Goal: Register for event/course

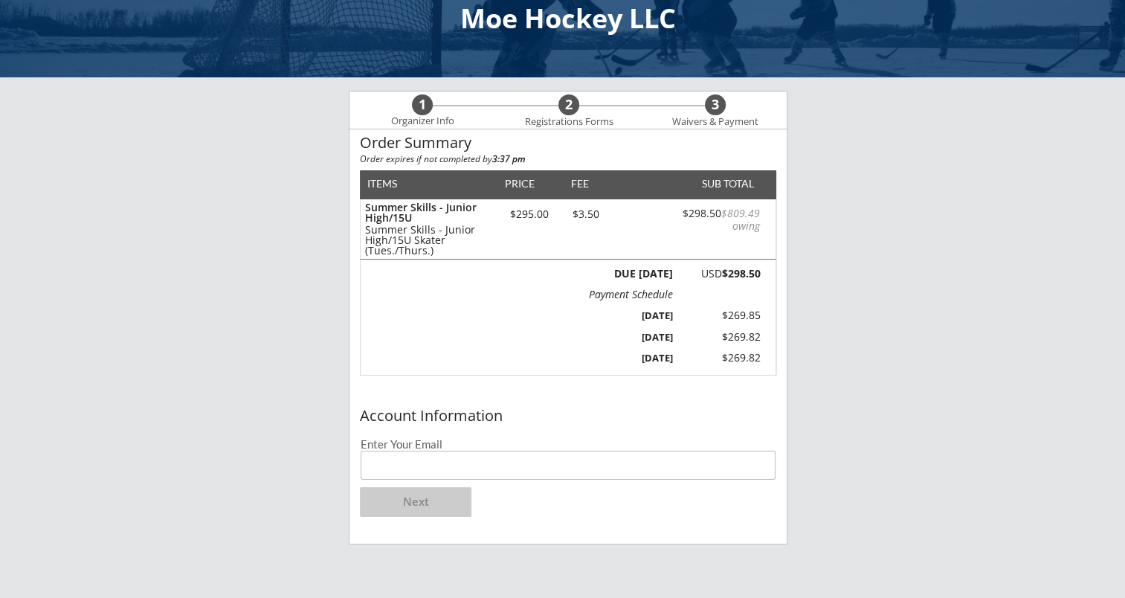
scroll to position [37, 0]
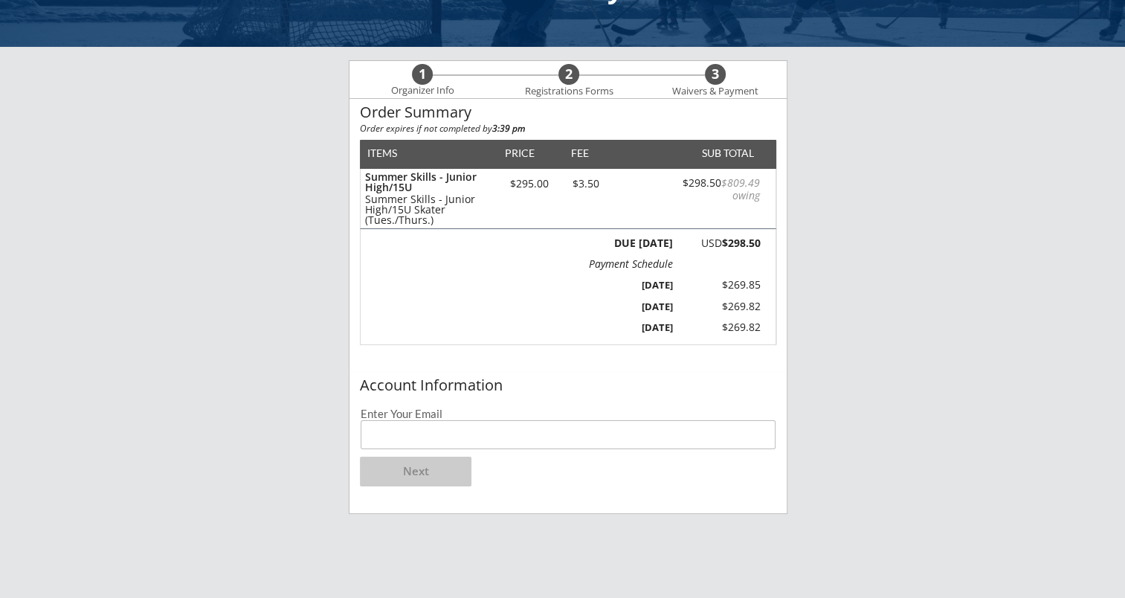
scroll to position [68, 0]
click at [509, 435] on input "email" at bounding box center [568, 434] width 415 height 29
type input "tomh@epicsolutions.us"
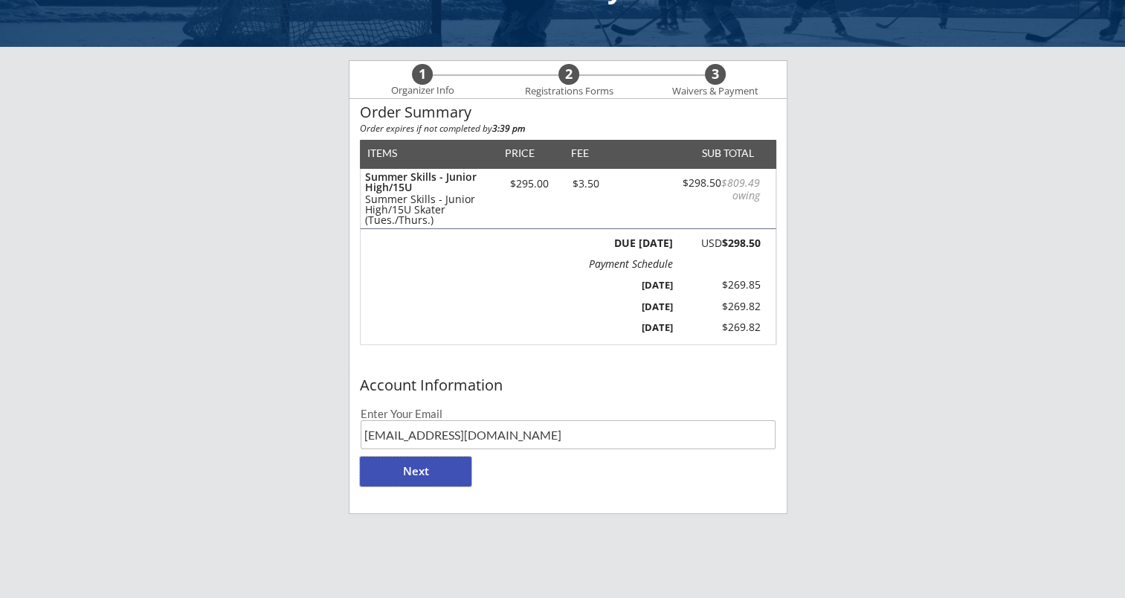
click at [426, 470] on button "Next" at bounding box center [416, 472] width 112 height 30
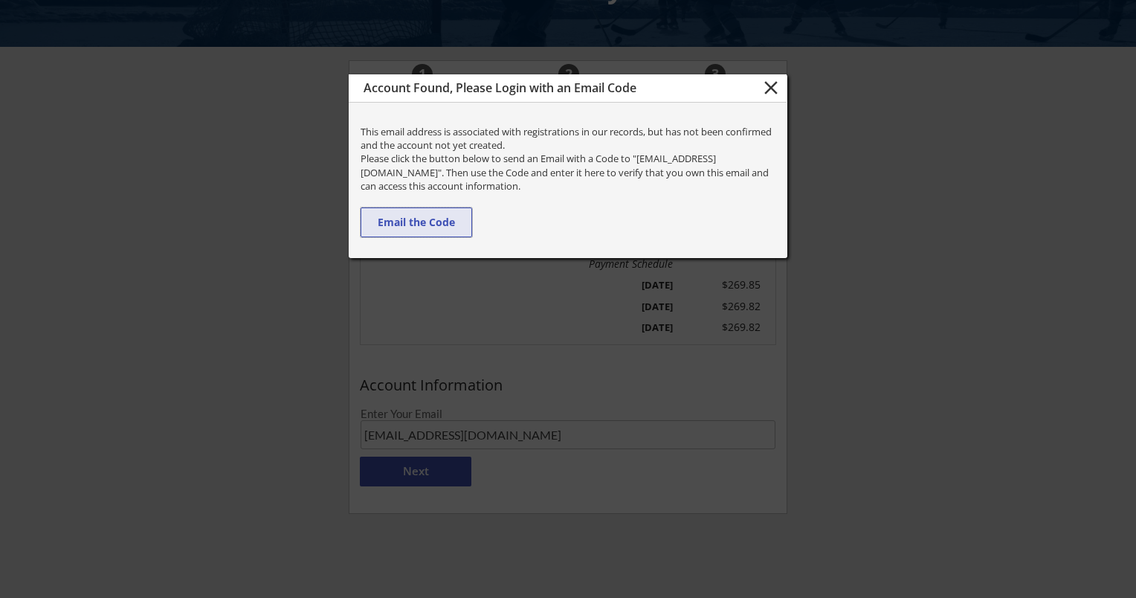
click at [434, 223] on button "Email the Code" at bounding box center [417, 222] width 112 height 30
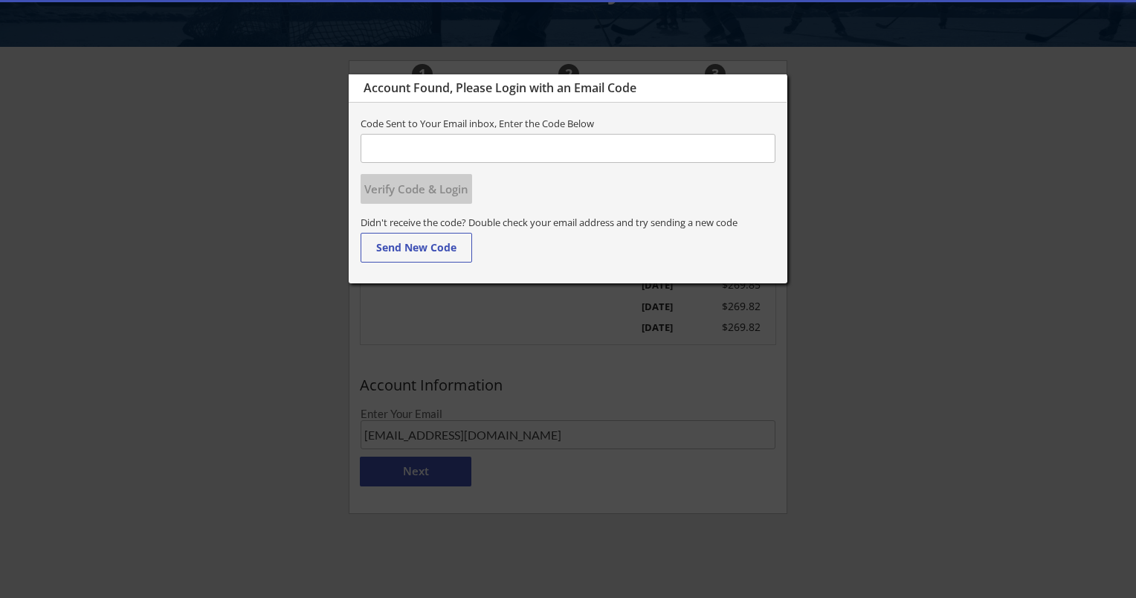
click at [454, 145] on input "input" at bounding box center [568, 148] width 415 height 29
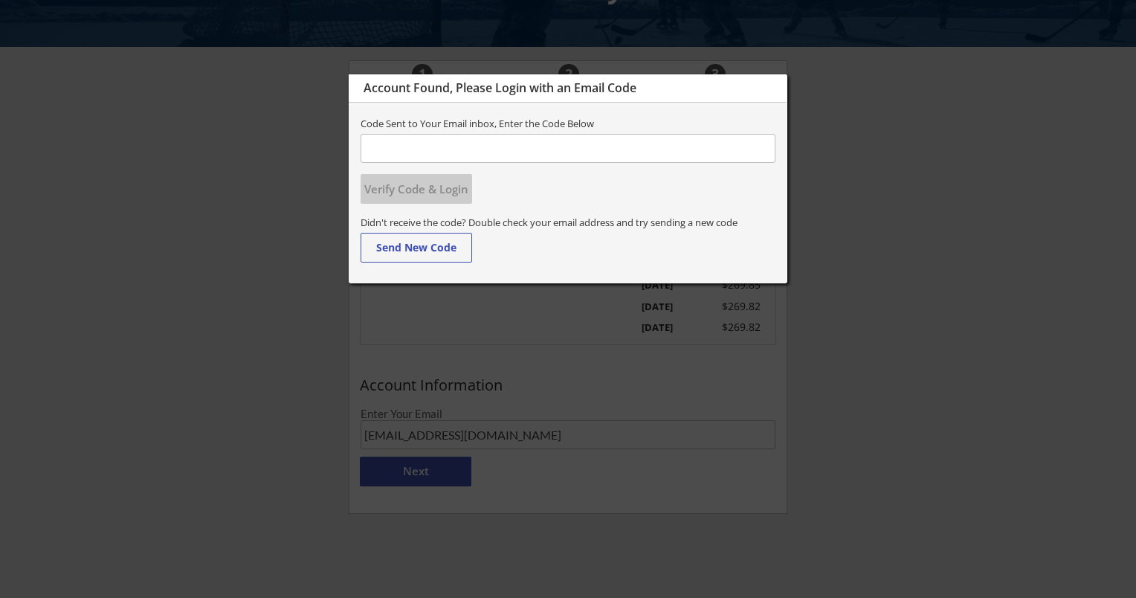
click at [425, 146] on input "input" at bounding box center [568, 148] width 415 height 29
type input "266755"
click at [425, 188] on button "Verify Code & Login" at bounding box center [417, 189] width 112 height 30
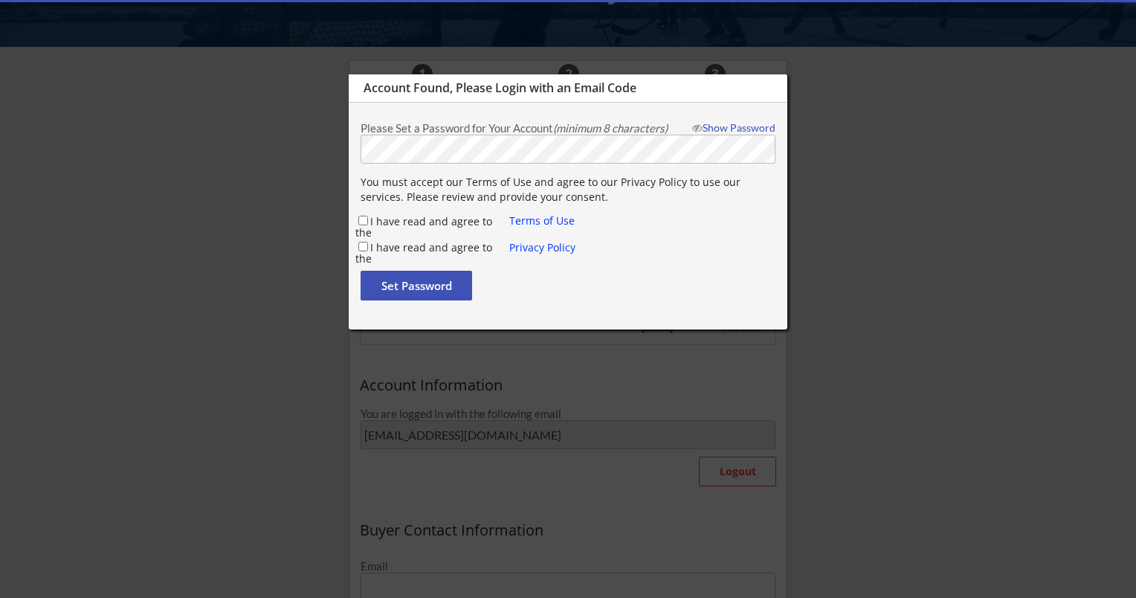
type input "Tom"
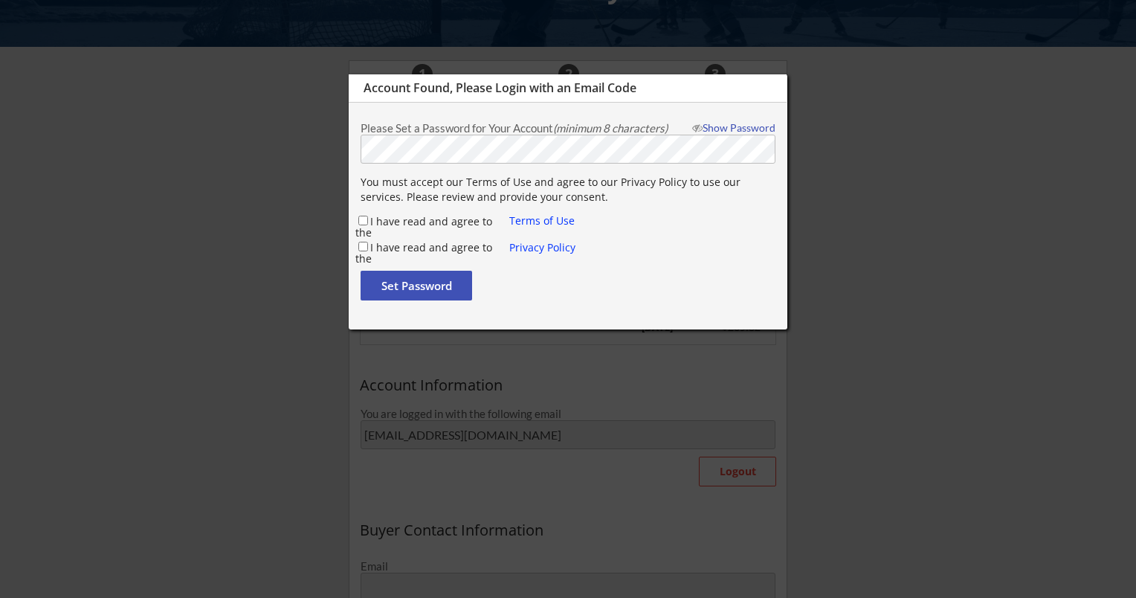
click at [321, 181] on div at bounding box center [568, 299] width 1136 height 598
click at [361, 225] on input "I have read and agree to the" at bounding box center [363, 221] width 10 height 10
click at [361, 229] on div "I have read and agree to the" at bounding box center [432, 221] width 155 height 16
click at [361, 216] on input "I have read and agree to the" at bounding box center [363, 221] width 10 height 10
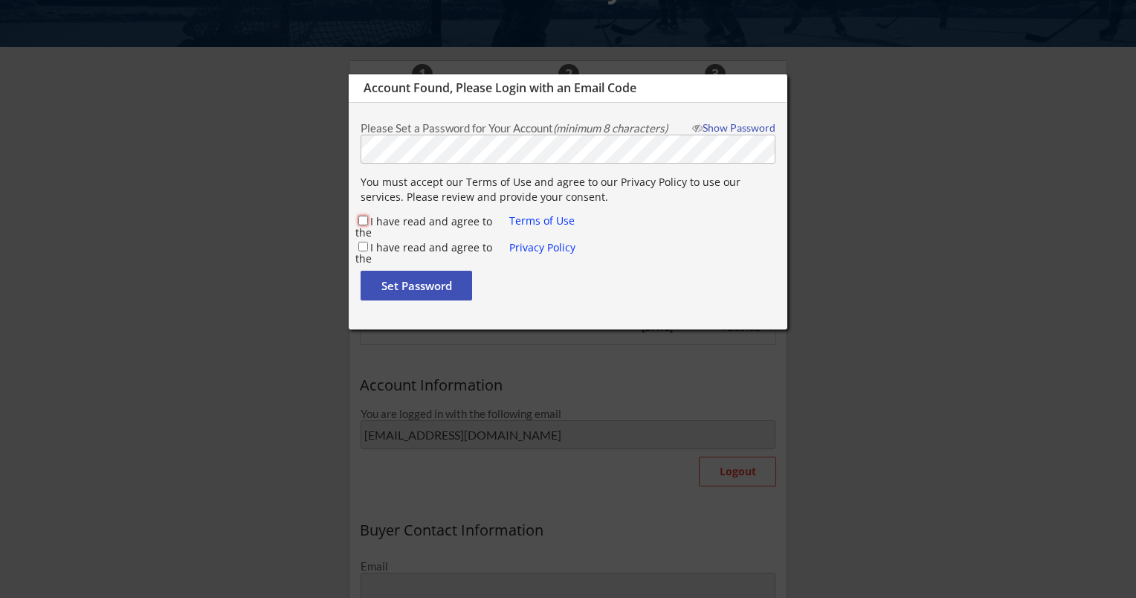
checkbox input "true"
click at [361, 250] on input "I have read and agree to the" at bounding box center [363, 247] width 10 height 10
checkbox input "true"
click at [400, 289] on button "Set Password" at bounding box center [417, 286] width 112 height 30
type input "tomh@epicsolutions.us"
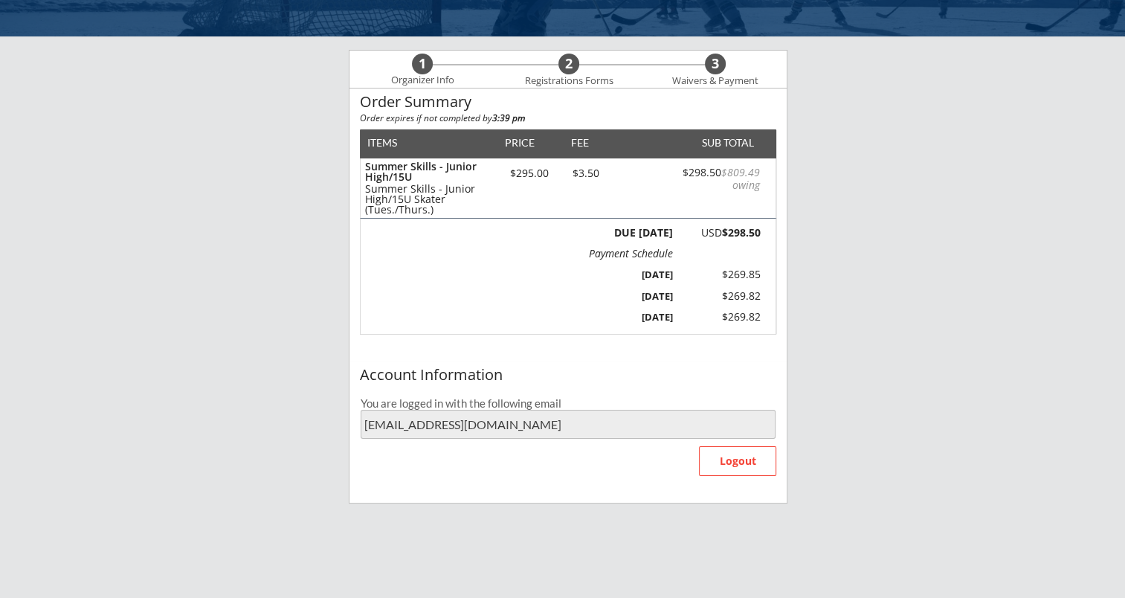
scroll to position [76, 0]
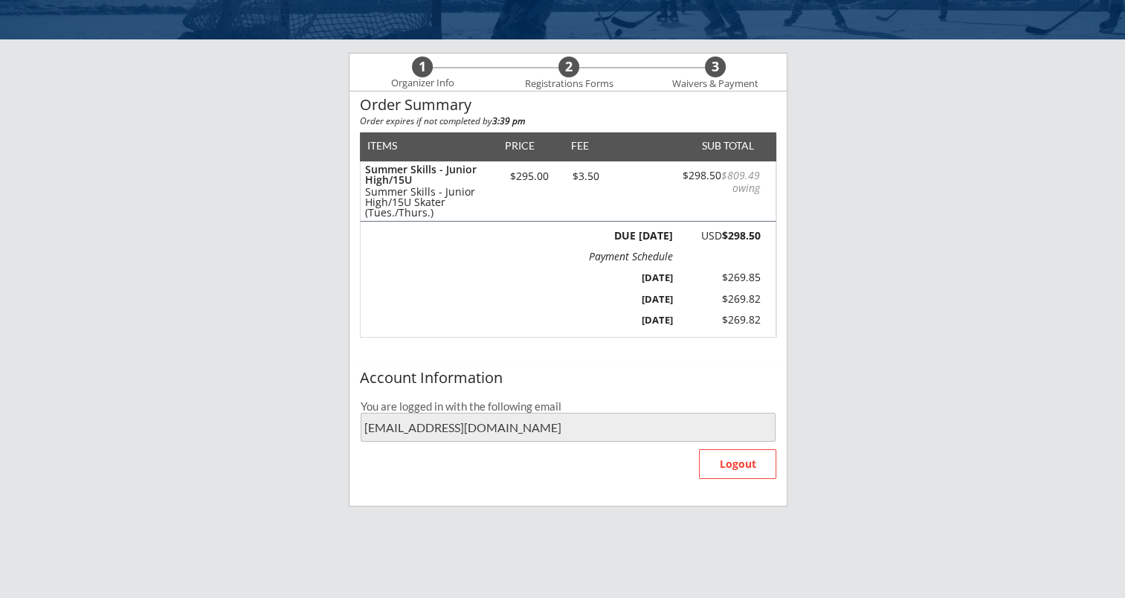
click at [522, 141] on div "PRICE" at bounding box center [520, 146] width 44 height 10
click at [456, 155] on div "ITEMS PRICE FEE SUB TOTAL Summer Skills - Junior High/15U Summer Skills - Junio…" at bounding box center [568, 234] width 416 height 205
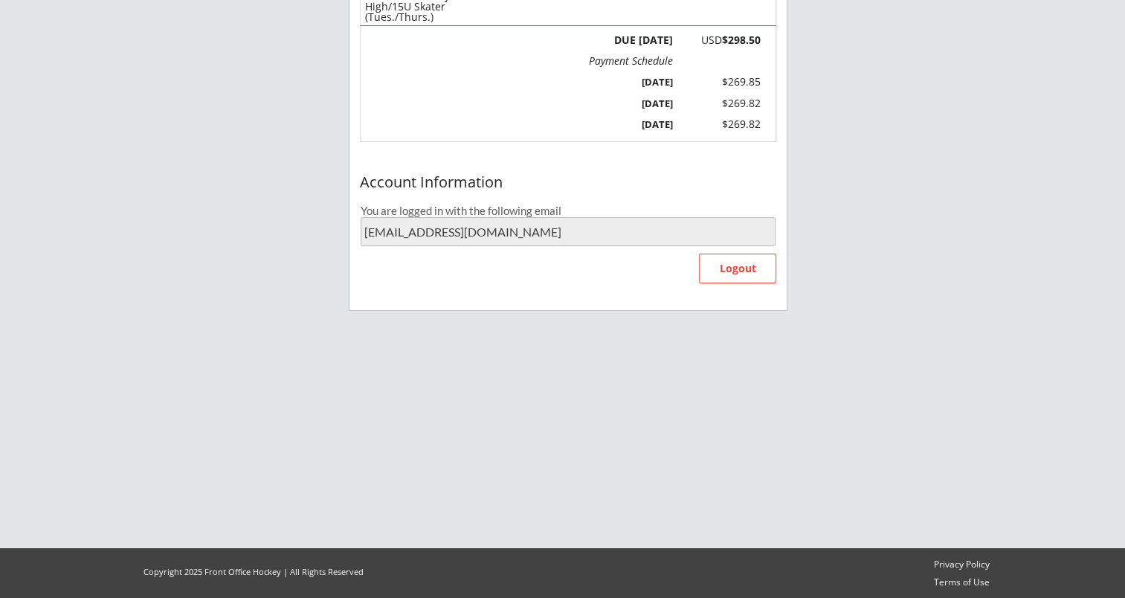
scroll to position [0, 0]
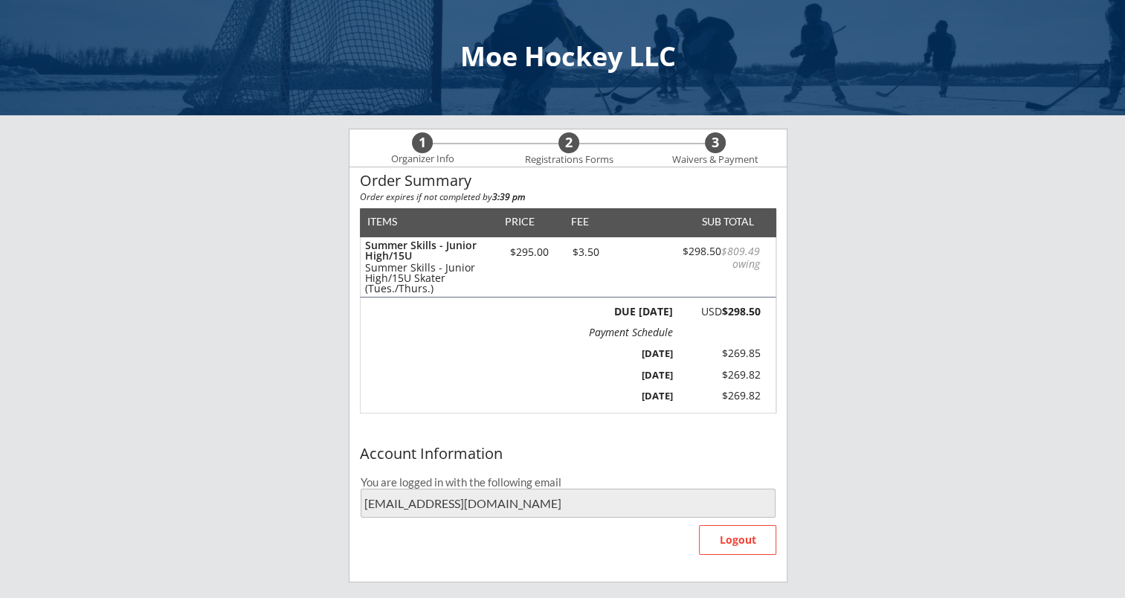
click at [553, 318] on div "DUE TODAY USD $298.50 Payment Schedule $809.49 Oct 15, 2025 $269.85 Jan 15, 202…" at bounding box center [568, 355] width 416 height 116
click at [532, 219] on div "PRICE" at bounding box center [520, 221] width 44 height 10
click at [532, 237] on div "Summer Skills - Junior High/15U Summer Skills - Junior High/15U Skater (Tues./T…" at bounding box center [568, 266] width 415 height 59
click at [588, 370] on div "DUE TODAY USD $298.50 Payment Schedule $809.49 Oct 15, 2025 $269.85 Jan 15, 202…" at bounding box center [672, 354] width 178 height 103
drag, startPoint x: 494, startPoint y: 500, endPoint x: 521, endPoint y: 522, distance: 34.4
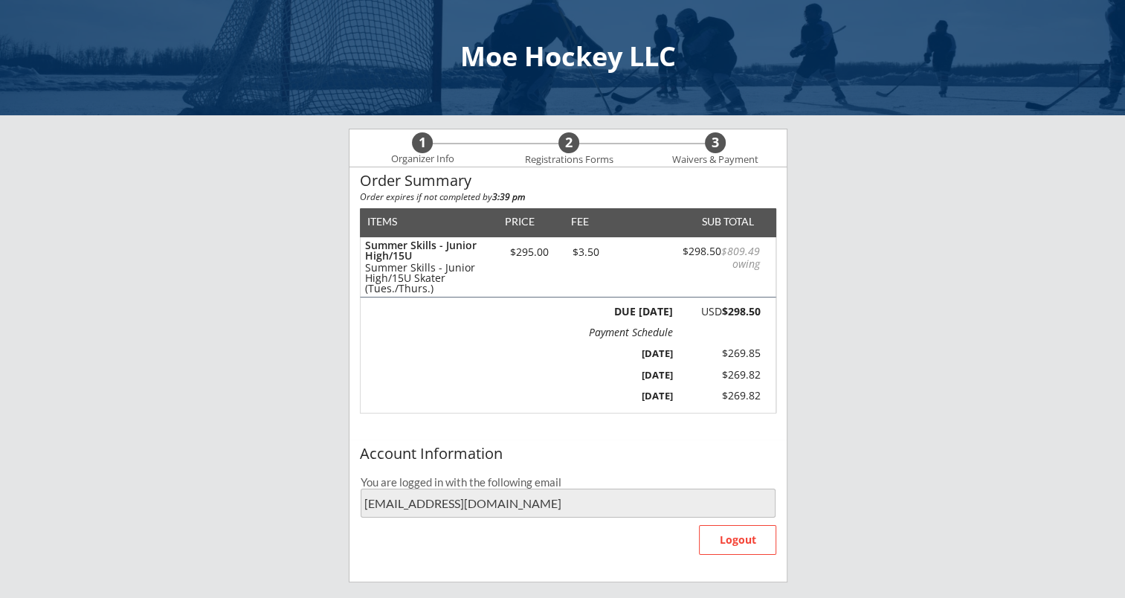
click at [521, 522] on div "Account Information You are logged in with the following email tomh@epicsolutio…" at bounding box center [568, 511] width 437 height 142
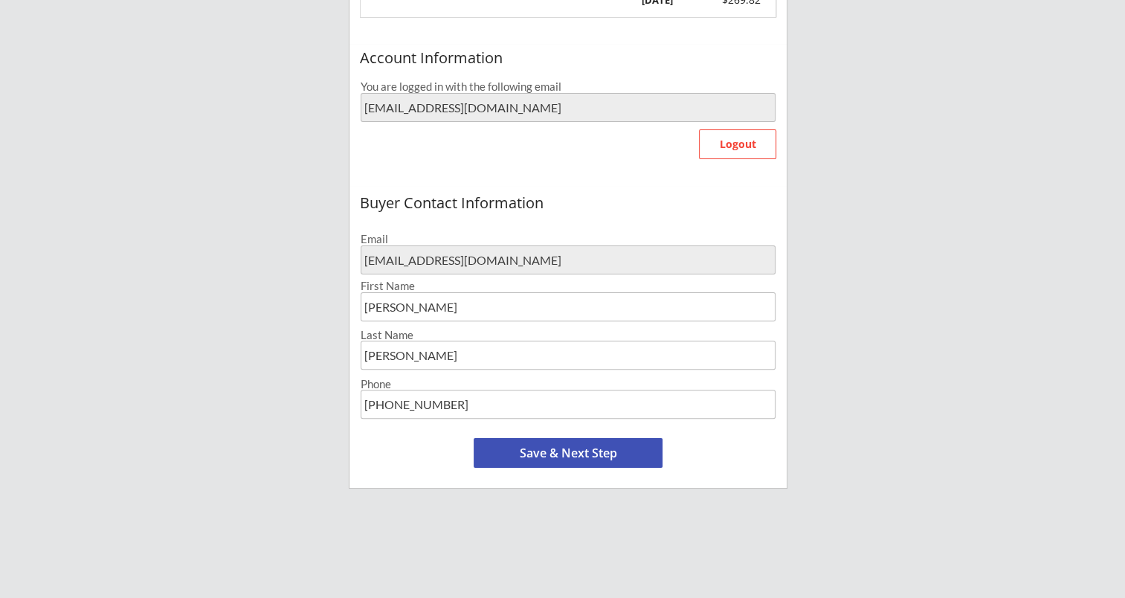
scroll to position [399, 0]
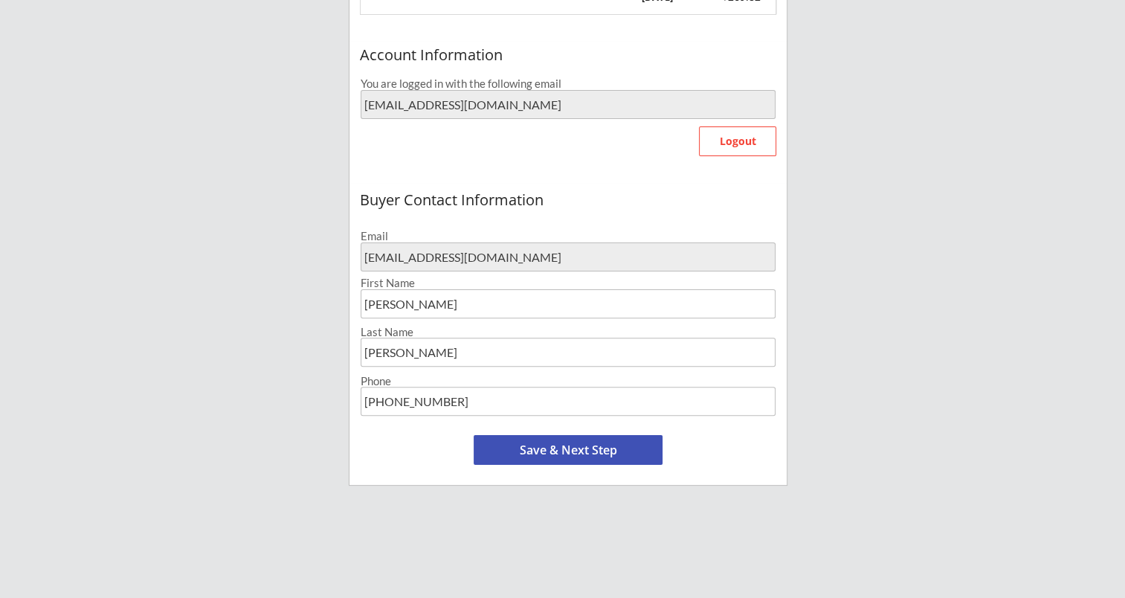
click at [559, 446] on button "Save & Next Step" at bounding box center [568, 450] width 189 height 30
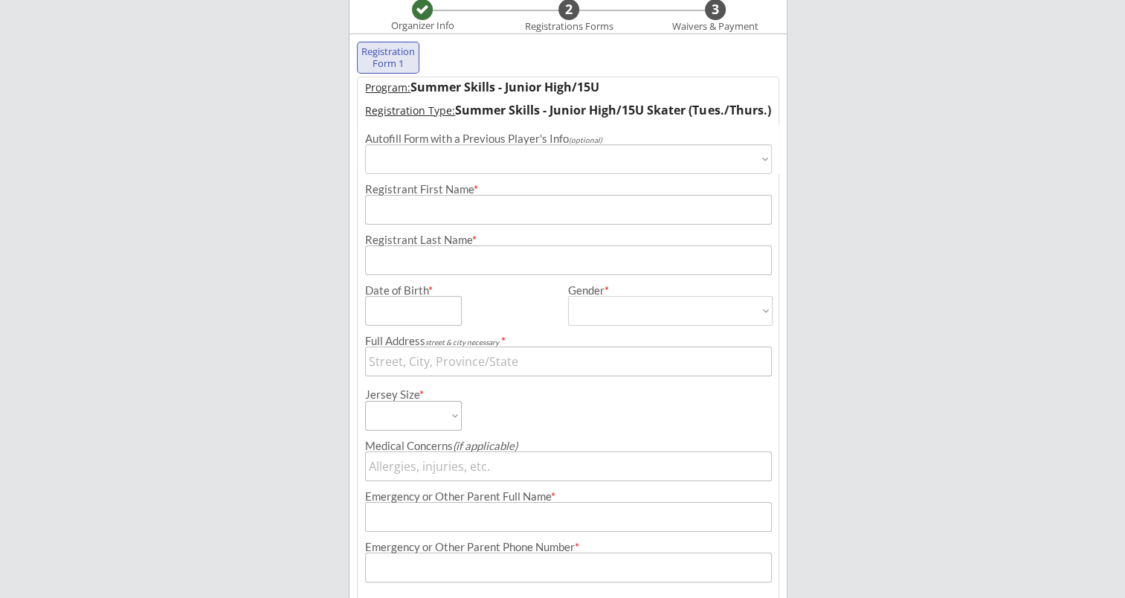
scroll to position [113, 0]
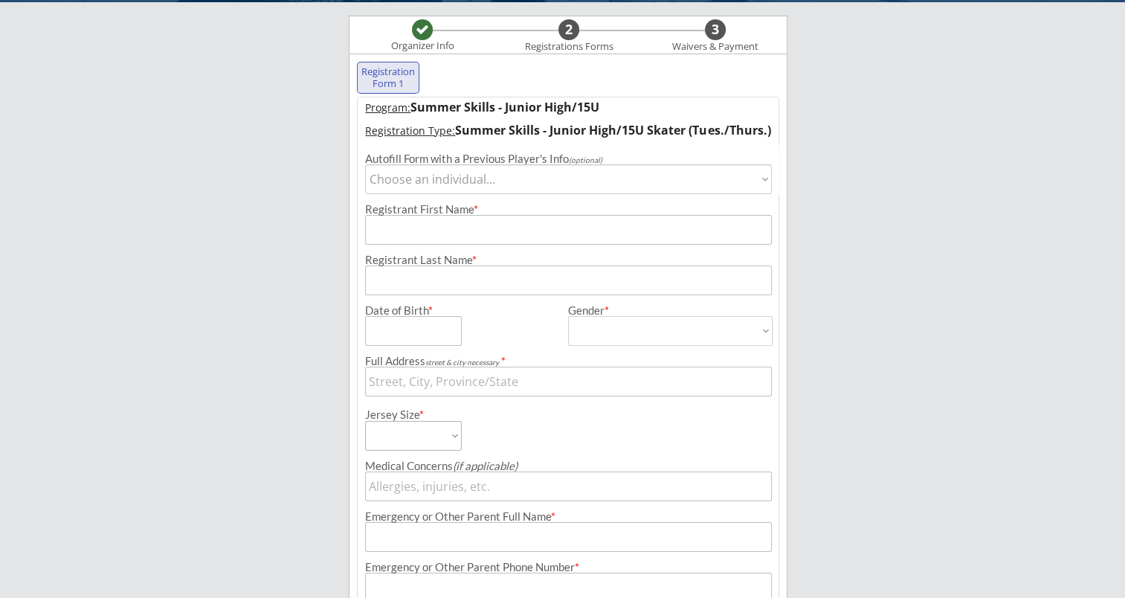
click at [572, 184] on select "Choose an individual... [PERSON_NAME]" at bounding box center [568, 179] width 406 height 30
select select ""1348695171700984260__LOOKUP__1702417455433x719879251647004700""
click at [365, 164] on select "Choose an individual... [PERSON_NAME]" at bounding box center [568, 179] width 406 height 30
type input "[PERSON_NAME]"
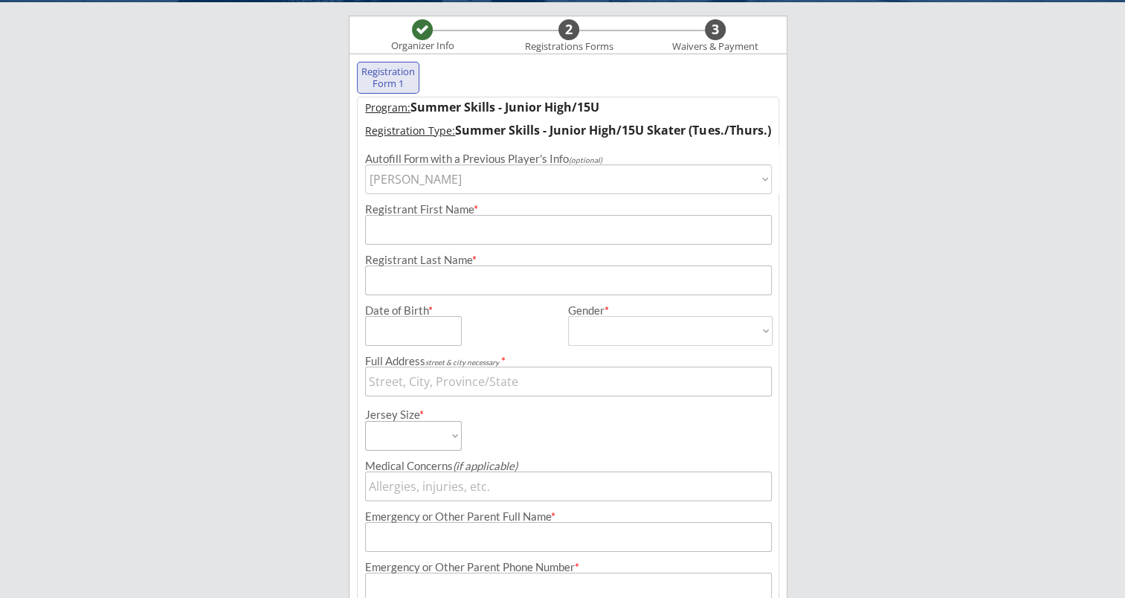
type input "[DATE]"
type input "8302 W 132nd St, Hawthorne, CA 90250, USA"
type input "[DEMOGRAPHIC_DATA]"
select select ""Female""
select select ""Adult Small""
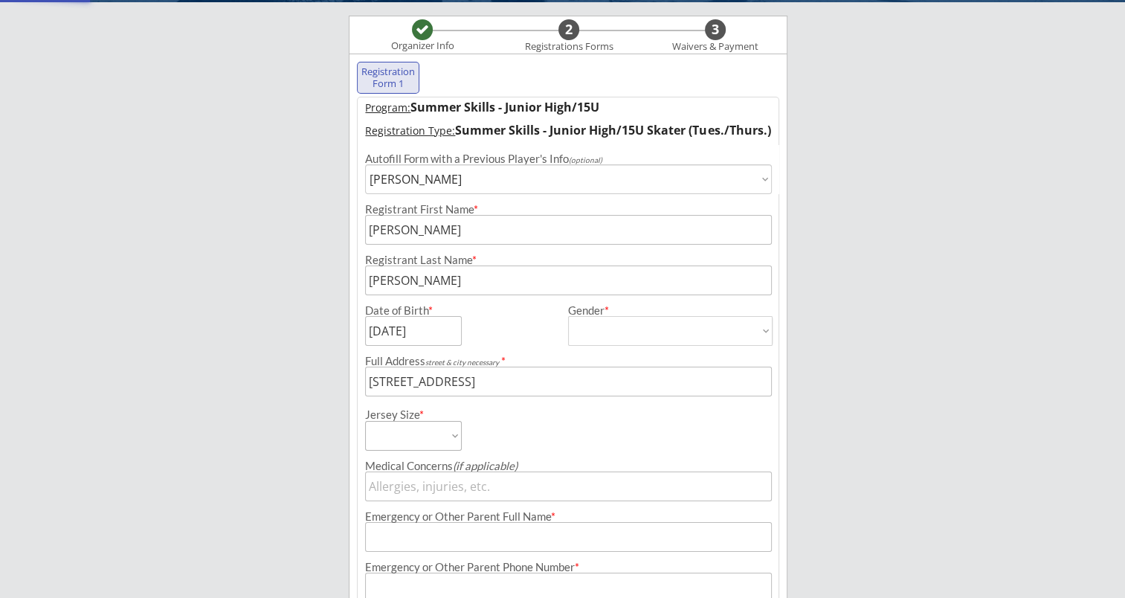
type input "Sulfa Allergy -rash"
type input "Anna Heine"
type input "(651) 238-7805"
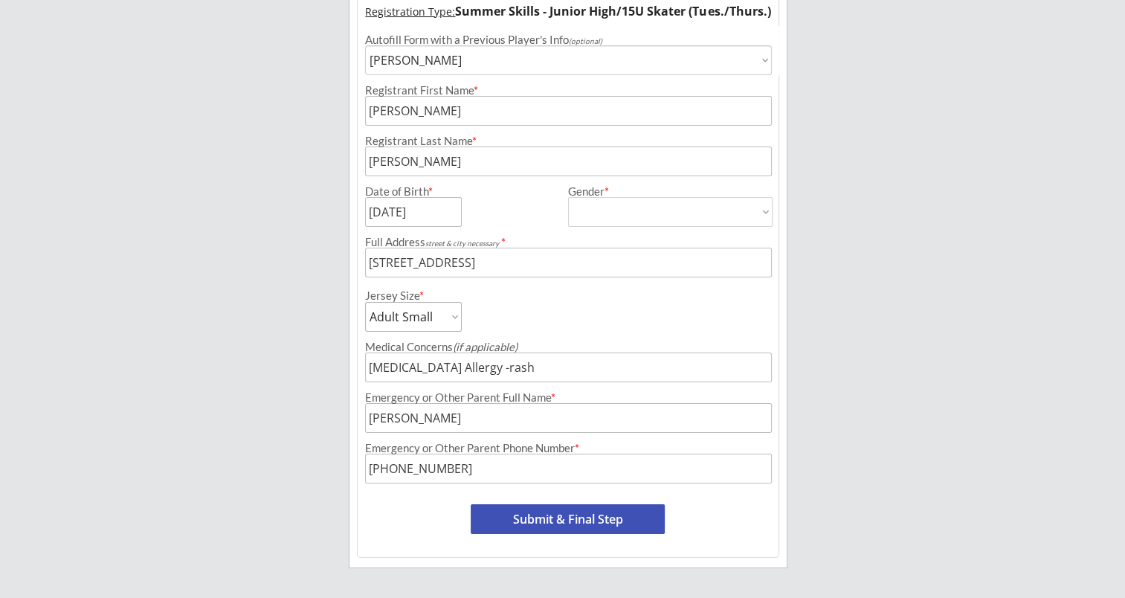
scroll to position [235, 0]
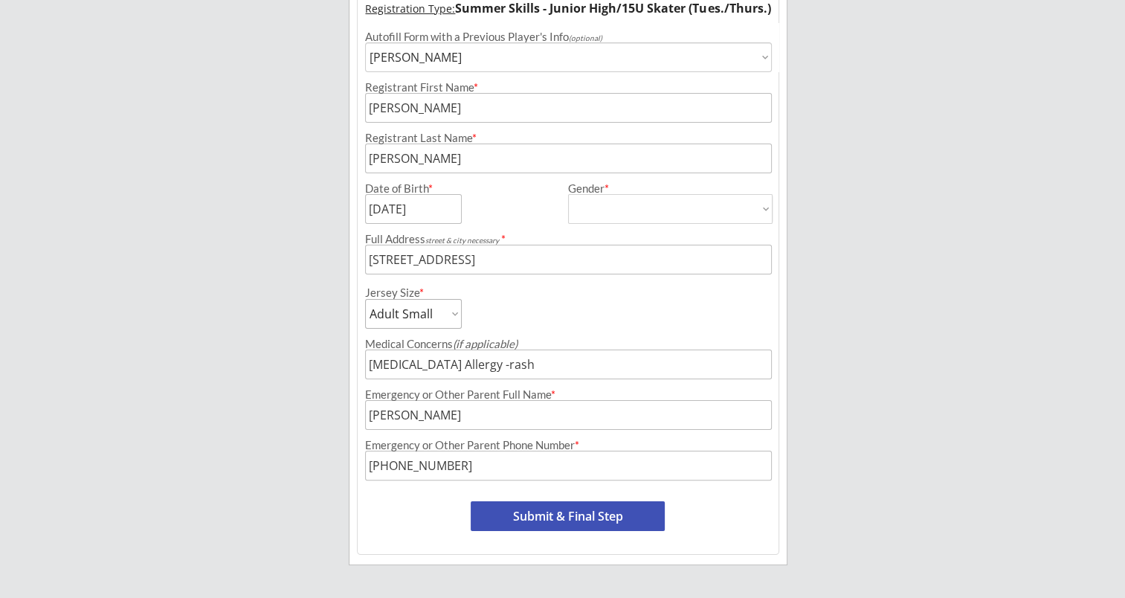
click at [620, 260] on input "input" at bounding box center [568, 260] width 406 height 30
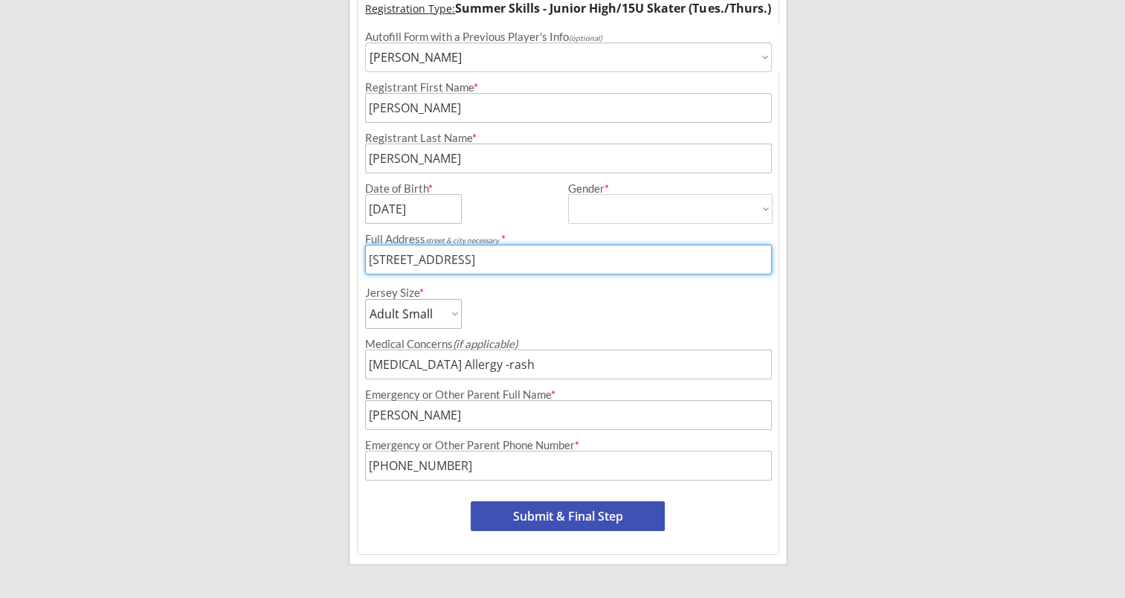
type input "8302 W 132nd St, Savage MN 55378"
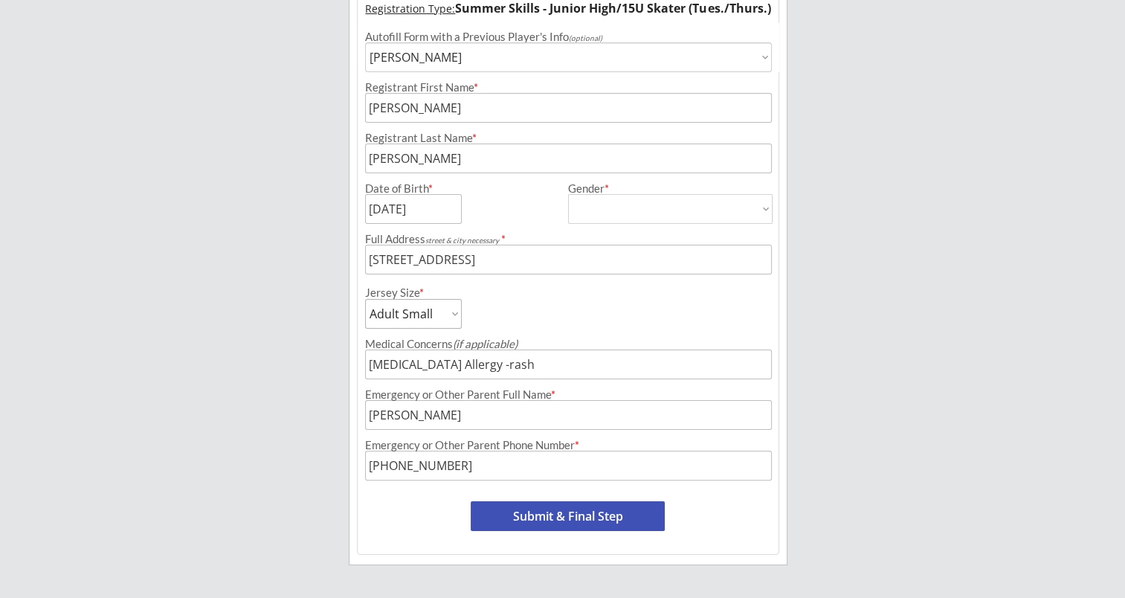
click at [278, 289] on div "Moe Hockey LLC Organizer Info 2 Registrations Forms 3 Waivers & Payment Registr…" at bounding box center [562, 218] width 1125 height 907
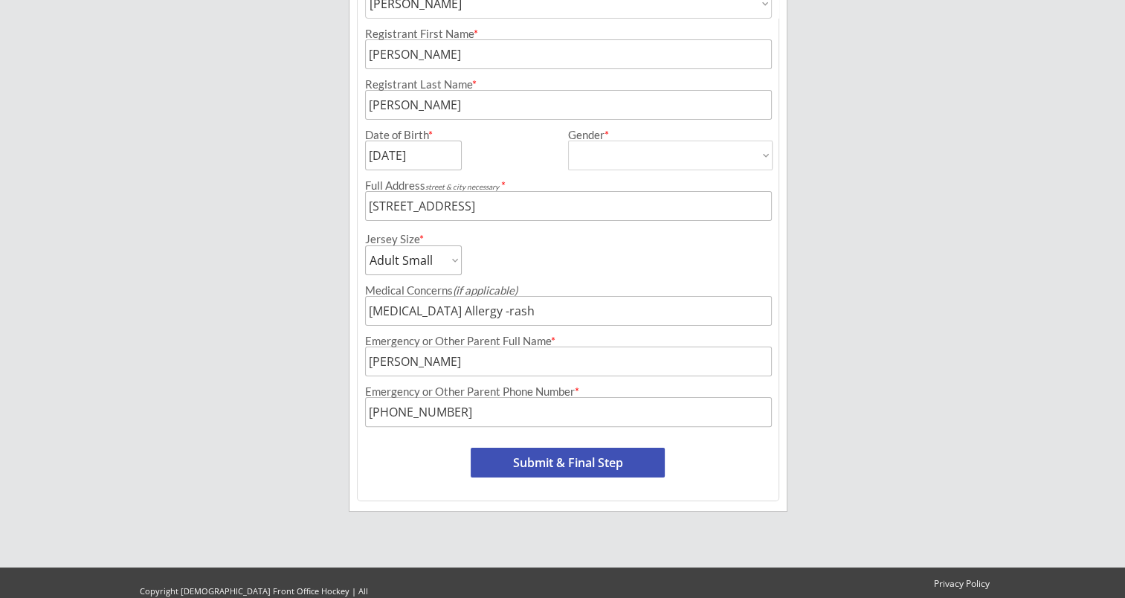
scroll to position [289, 0]
click at [452, 259] on select "Adult Small Adult Medium Adult Large Adult Goalie Cut Intermediate Goalie Cut" at bounding box center [413, 260] width 97 height 30
click at [537, 259] on div "Jersey Size * Adult Small Adult Medium Adult Large Adult Goalie Cut Intermediat…" at bounding box center [465, 248] width 201 height 54
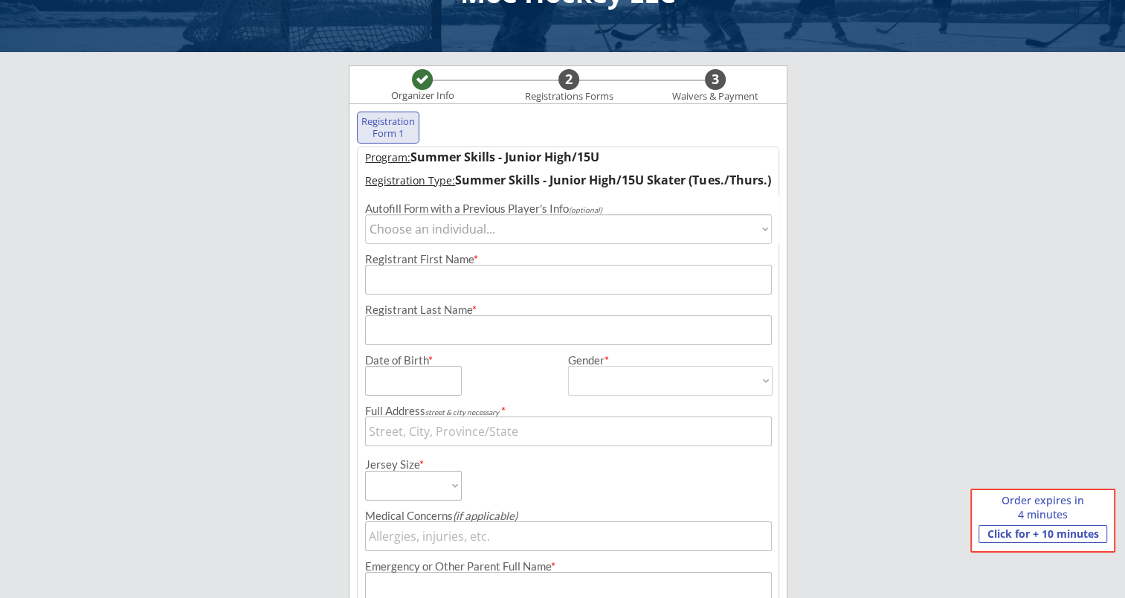
scroll to position [57, 0]
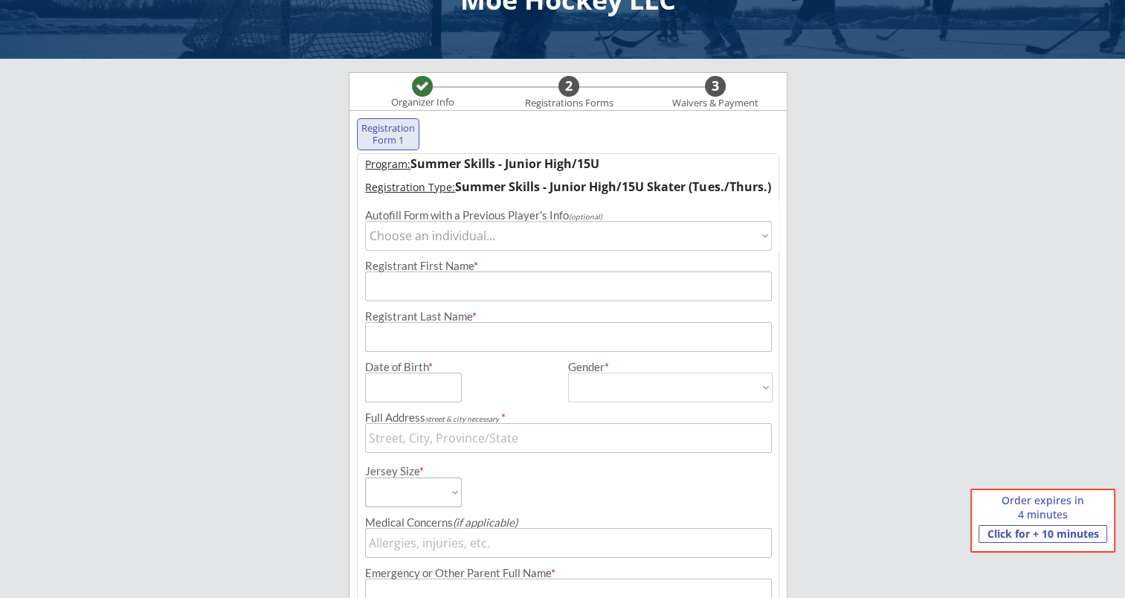
click at [548, 238] on select "Choose an individual... [PERSON_NAME]" at bounding box center [568, 236] width 406 height 30
select select ""1348695171700984260__LOOKUP__1702417455433x719879251647004700""
click at [365, 221] on select "Choose an individual... [PERSON_NAME]" at bounding box center [568, 236] width 406 height 30
type input "[PERSON_NAME]"
type input "Heine"
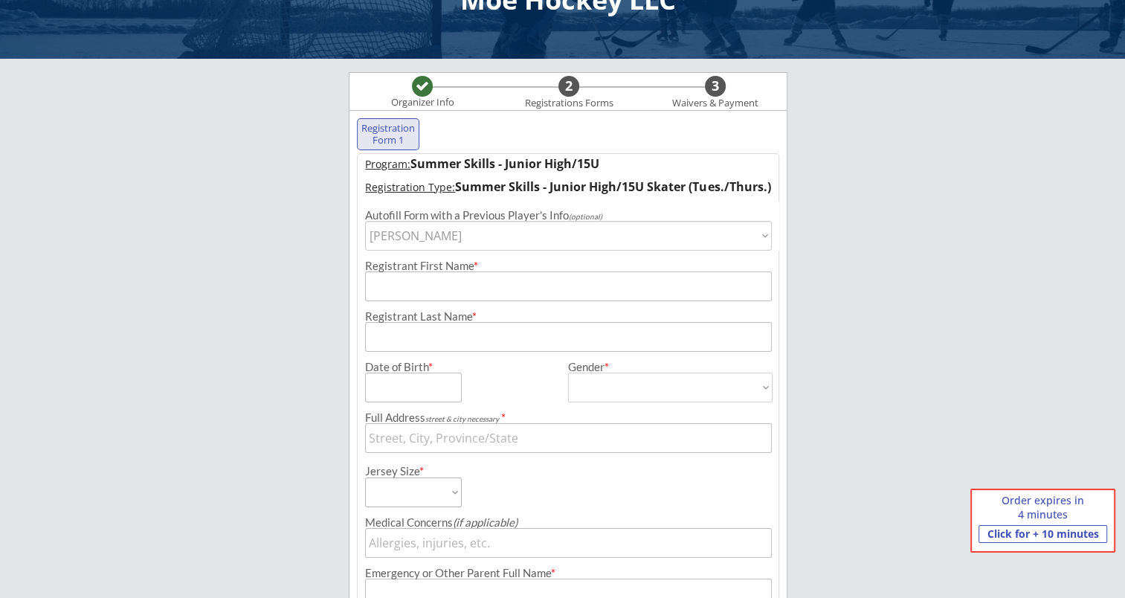
type input "08/27/2012"
type input "8302 W 132nd St, Hawthorne, CA 90250, USA"
select select ""Adult Small""
type input "Sulfa Allergy -rash"
type input "Anna Heine"
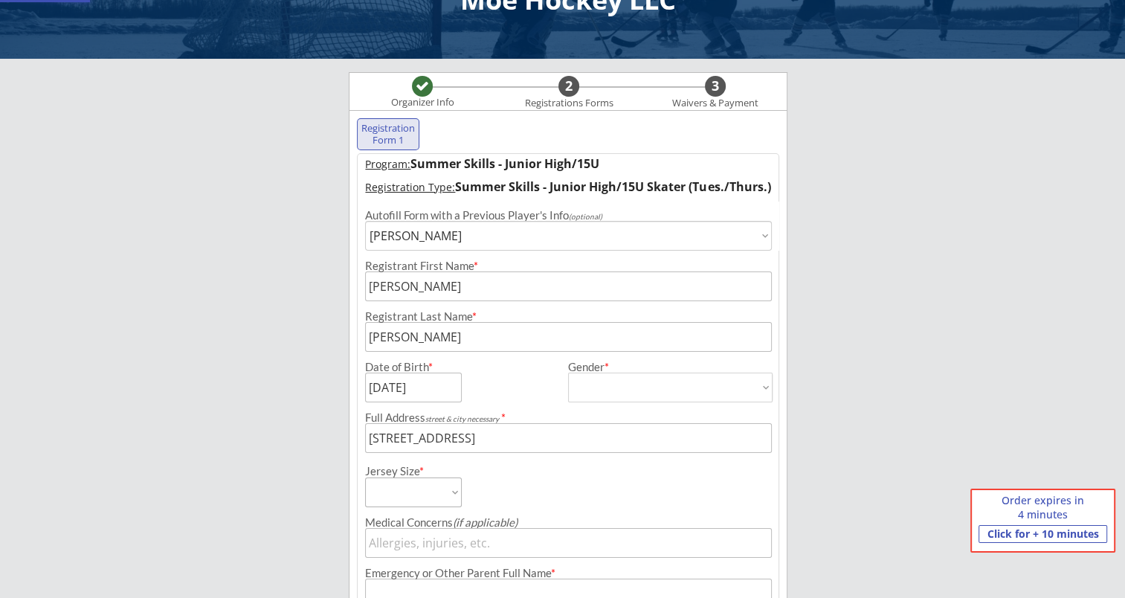
type input "(651) 238-7805"
type input "[DEMOGRAPHIC_DATA]"
select select ""Female""
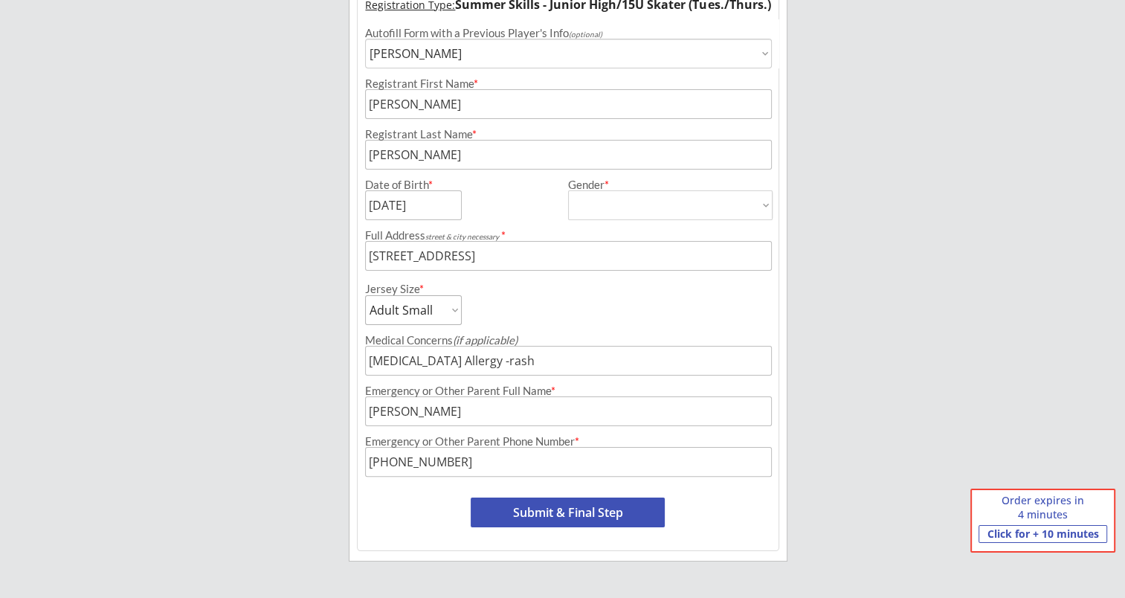
scroll to position [247, 0]
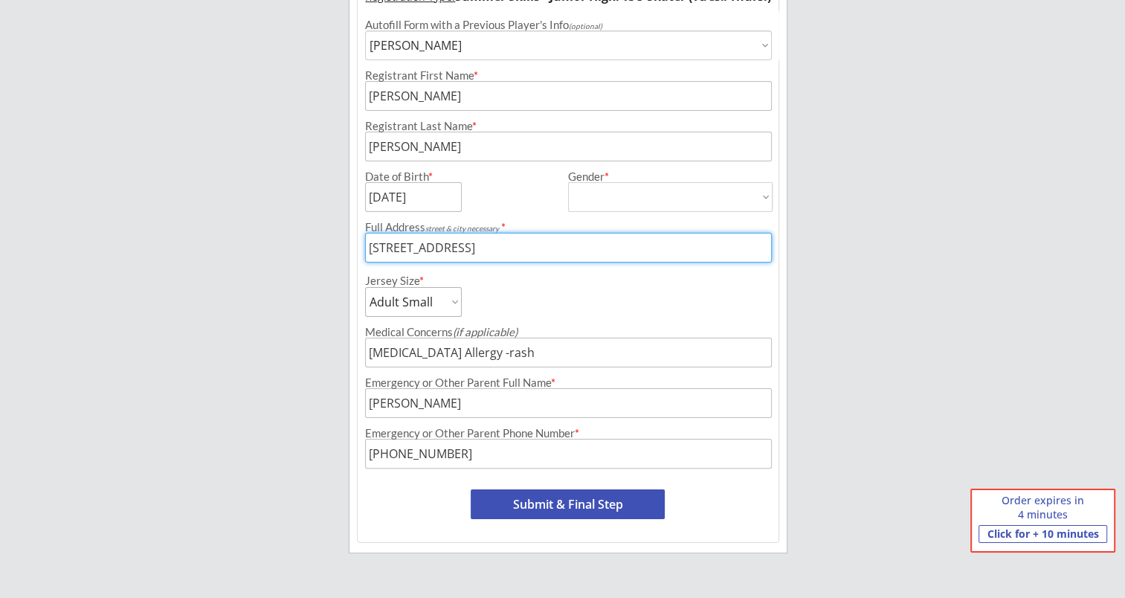
click at [631, 251] on input "input" at bounding box center [568, 248] width 406 height 30
type input "8302 W 132nd St, Savage MN 55378"
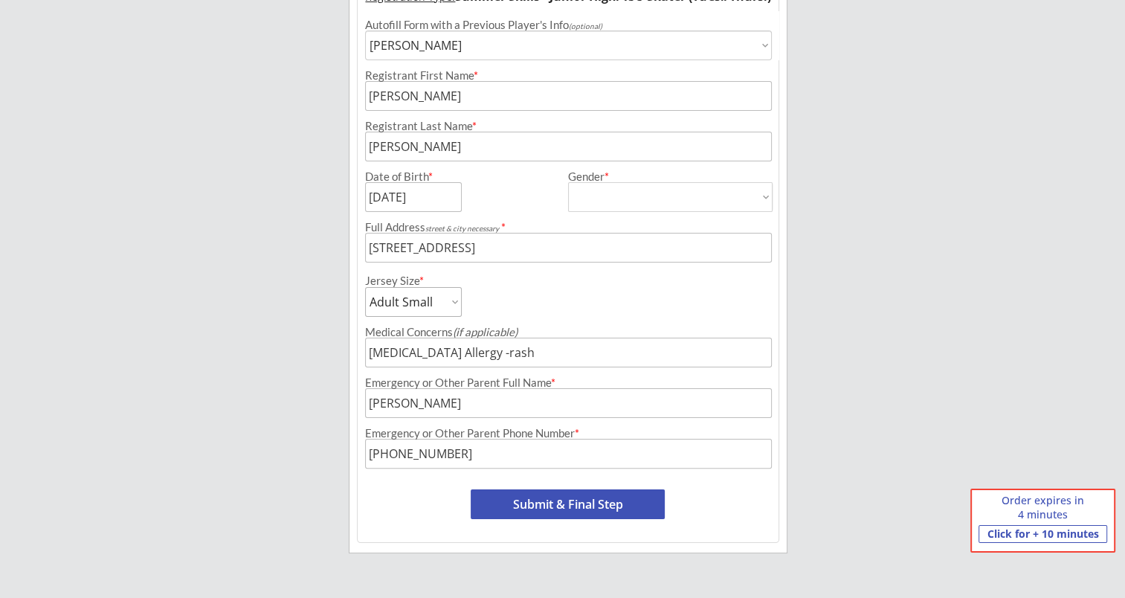
click at [305, 318] on div "Moe Hockey LLC Organizer Info 2 Registrations Forms 3 Waivers & Payment Registr…" at bounding box center [562, 206] width 1125 height 907
click at [453, 301] on select "Adult Small Adult Medium Adult Large Adult Goalie Cut Intermediate Goalie Cut" at bounding box center [413, 302] width 97 height 30
click at [454, 299] on select "Adult Small Adult Medium Adult Large Adult Goalie Cut Intermediate Goalie Cut" at bounding box center [413, 302] width 97 height 30
click at [454, 297] on select "Adult Small Adult Medium Adult Large Adult Goalie Cut Intermediate Goalie Cut" at bounding box center [413, 302] width 97 height 30
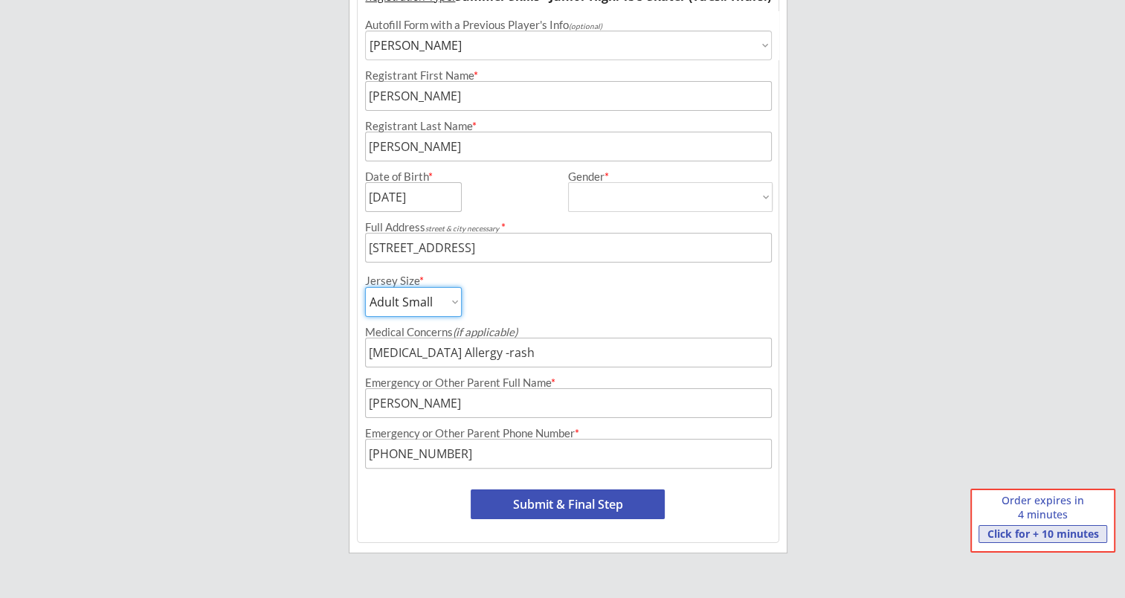
click at [1010, 529] on button "Click for + 10 minutes" at bounding box center [1043, 534] width 129 height 18
click at [1008, 532] on button "Click for + 10 minutes" at bounding box center [1043, 534] width 129 height 18
click at [1020, 529] on button "Click for + 10 minutes" at bounding box center [1043, 534] width 129 height 18
click at [1026, 518] on div "Order expires in 4 minutes" at bounding box center [1043, 507] width 107 height 29
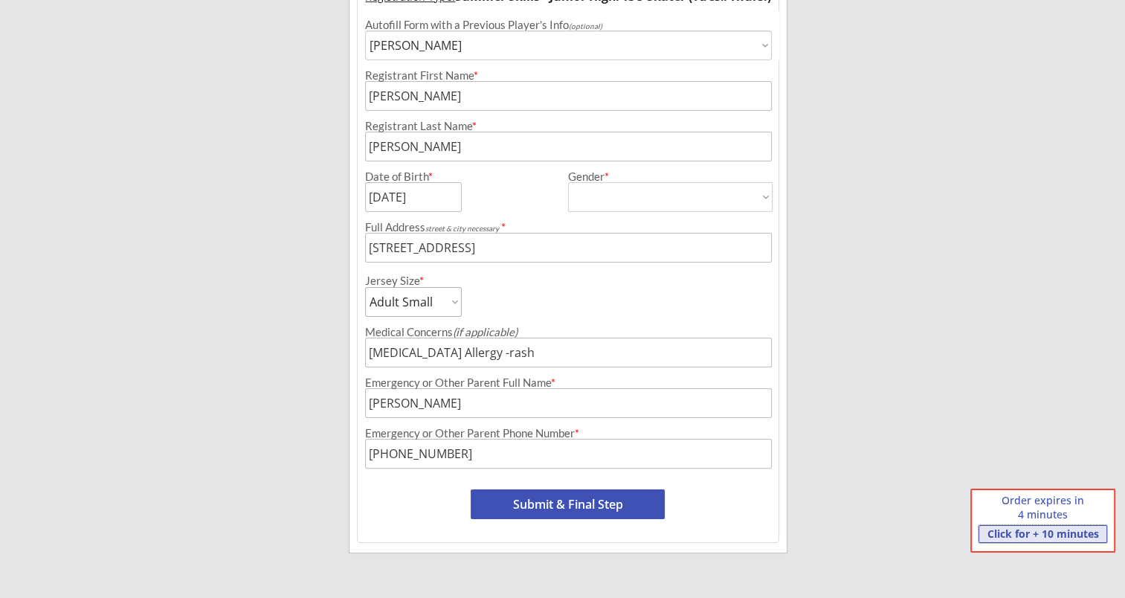
click at [1015, 541] on button "Click for + 10 minutes" at bounding box center [1043, 534] width 129 height 18
click at [1040, 532] on button "Click for + 10 minutes" at bounding box center [1043, 534] width 129 height 18
click at [1046, 532] on button "Click for + 10 minutes" at bounding box center [1043, 534] width 129 height 18
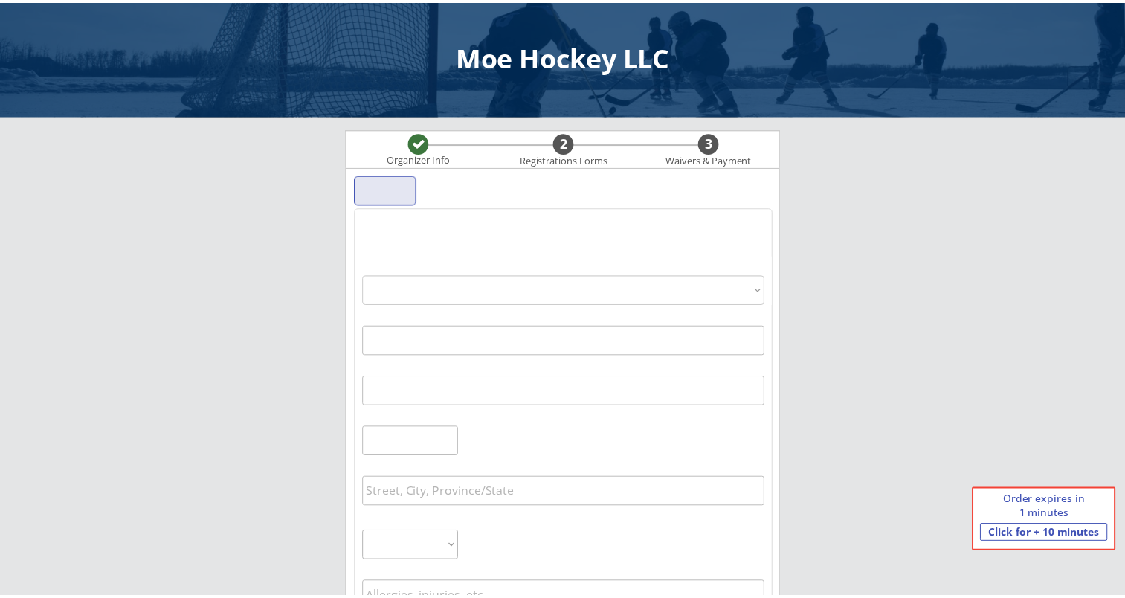
scroll to position [247, 0]
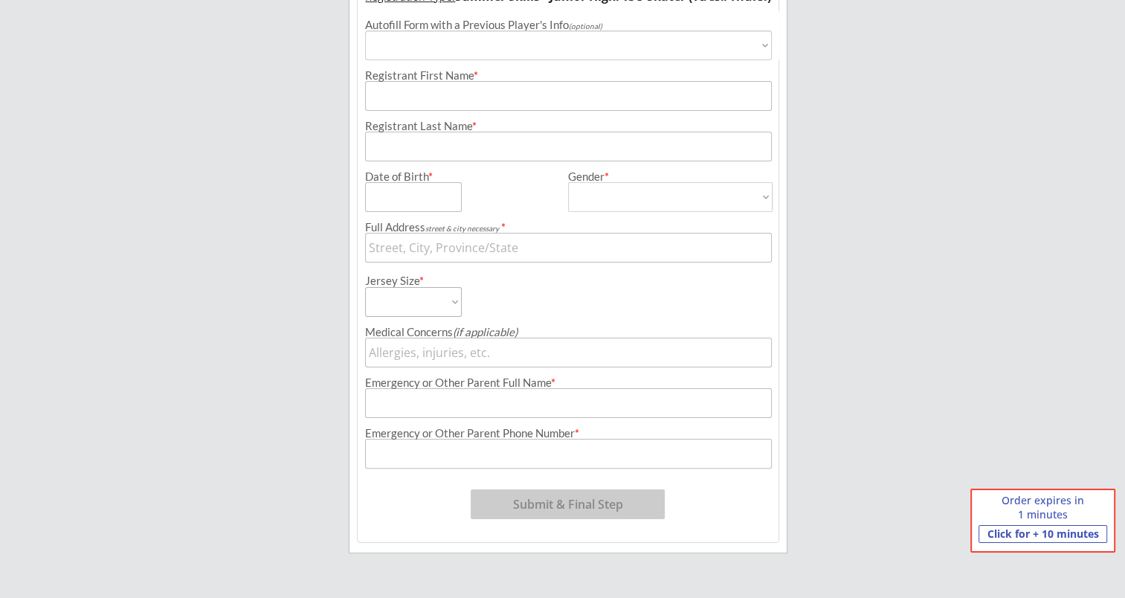
select select ""PLACEHOLDER_1427118222253""
click at [1043, 533] on button "Click for + 10 minutes" at bounding box center [1043, 534] width 129 height 18
click at [1057, 529] on button "Click for + 10 minutes" at bounding box center [1043, 534] width 129 height 18
click at [1010, 530] on button "Click for + 10 minutes" at bounding box center [1043, 534] width 129 height 18
click at [1014, 515] on div "Order expires in 1 minutes" at bounding box center [1043, 507] width 107 height 29
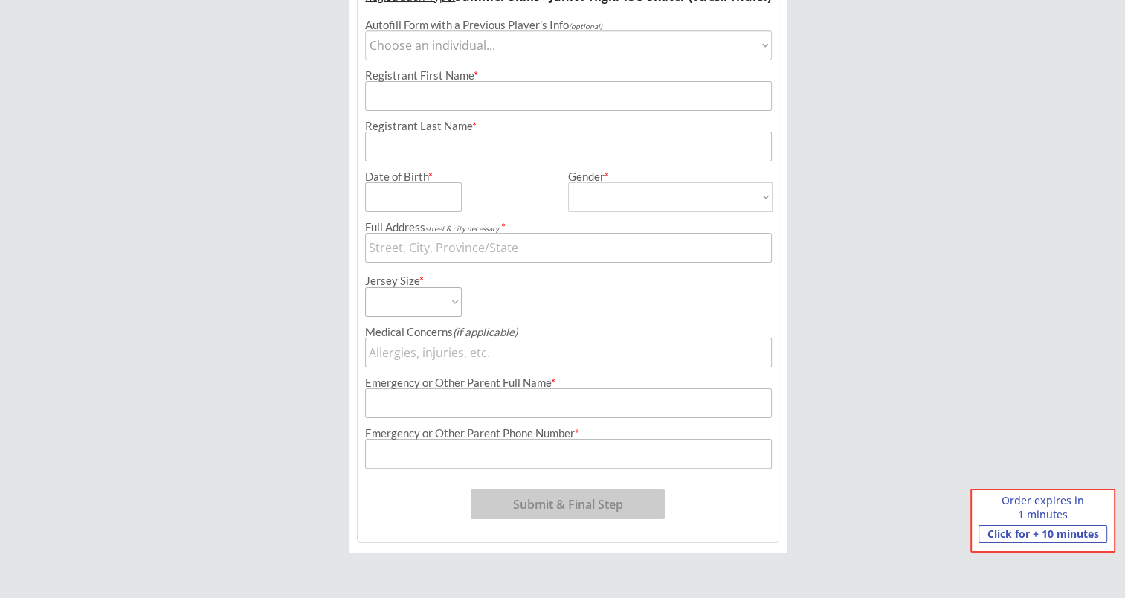
click at [1004, 501] on div "Order expires in 1 minutes" at bounding box center [1043, 507] width 107 height 29
click at [1002, 532] on button "Click for + 10 minutes" at bounding box center [1043, 534] width 129 height 18
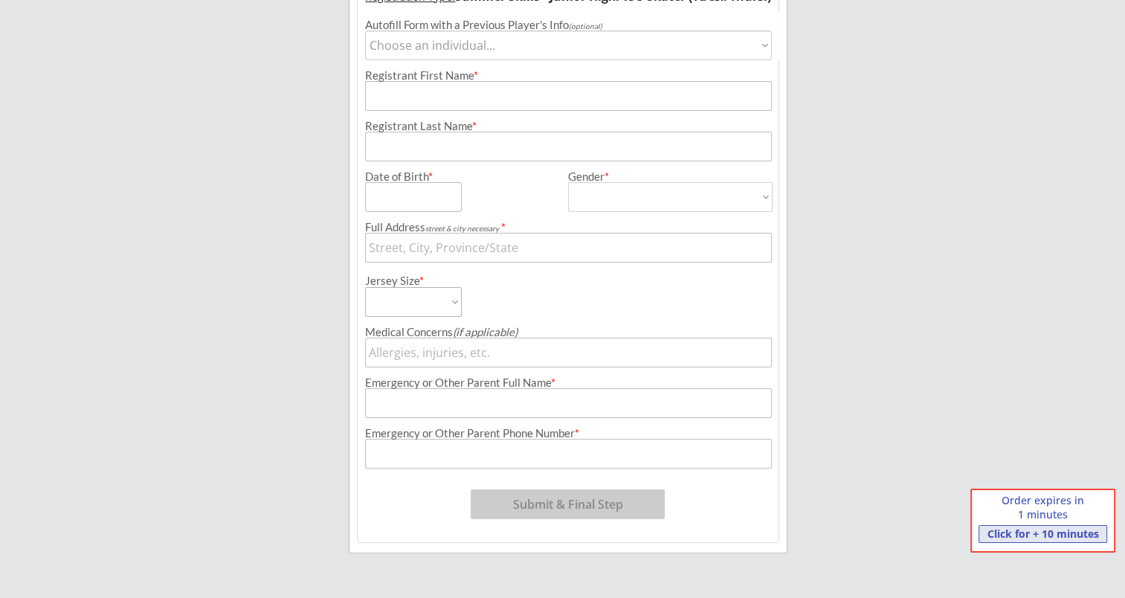
click at [1002, 532] on button "Click for + 10 minutes" at bounding box center [1043, 534] width 129 height 18
click at [1024, 538] on button "Click for + 10 minutes" at bounding box center [1043, 534] width 129 height 18
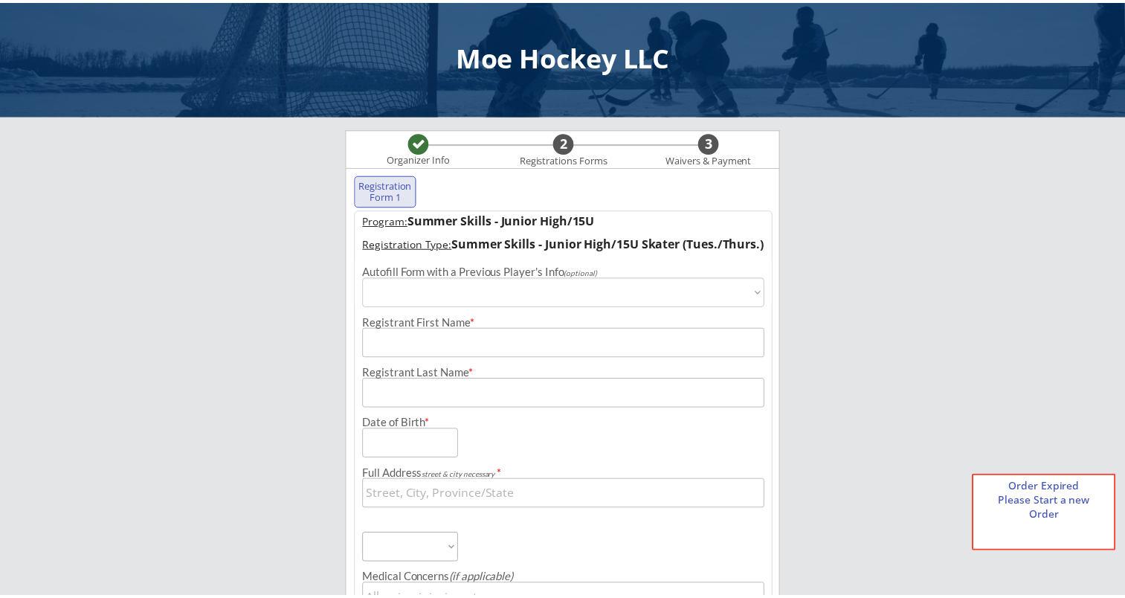
scroll to position [247, 0]
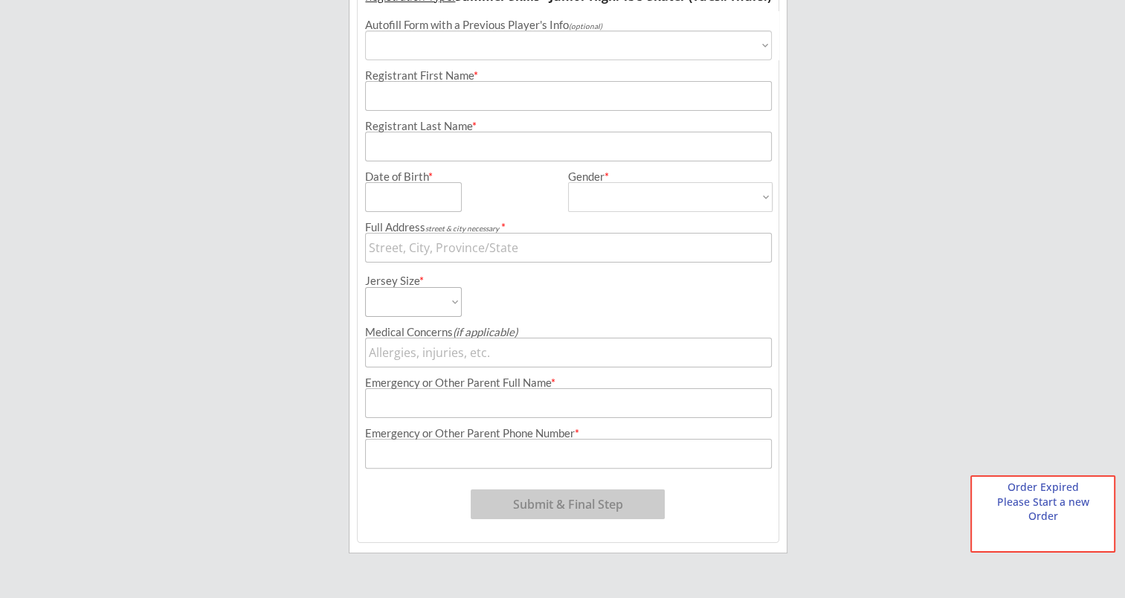
select select ""PLACEHOLDER_1427118222253""
click at [1026, 509] on div "Order Expired Please Start a new Order" at bounding box center [1043, 502] width 107 height 44
click at [1028, 496] on div "Order Expired Please Start a new Order" at bounding box center [1043, 502] width 107 height 44
